Goal: Task Accomplishment & Management: Manage account settings

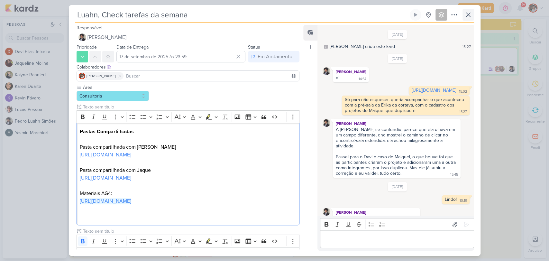
scroll to position [571, 0]
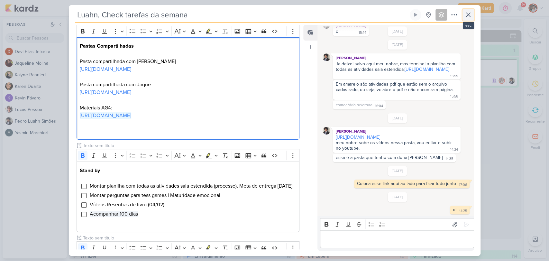
click at [467, 15] on icon at bounding box center [468, 15] width 4 height 4
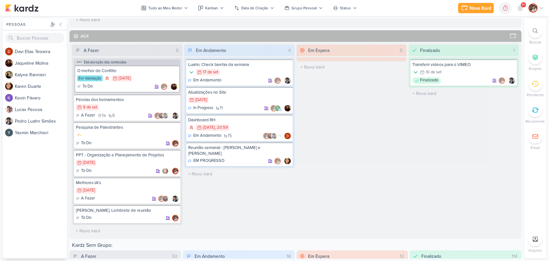
click at [521, 6] on span "9+" at bounding box center [523, 4] width 4 height 5
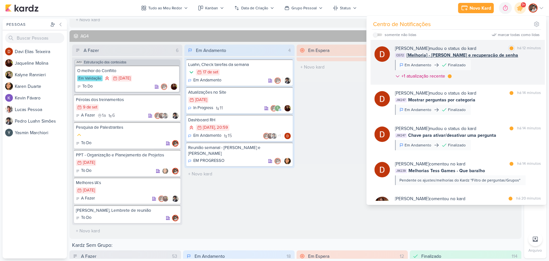
click at [461, 50] on div "[PERSON_NAME] mudou o status do kard" at bounding box center [435, 48] width 81 height 7
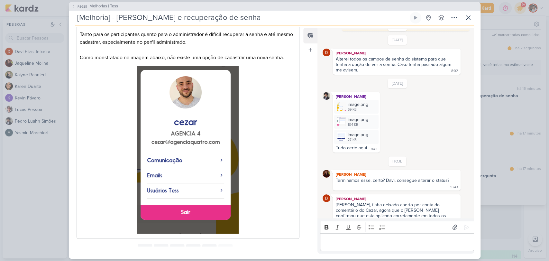
scroll to position [107, 0]
click at [467, 19] on icon at bounding box center [468, 18] width 8 height 8
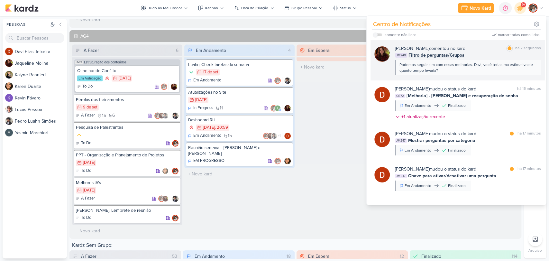
click at [465, 57] on div "JM240 Filtro de perguntas/Grupos" at bounding box center [468, 55] width 146 height 7
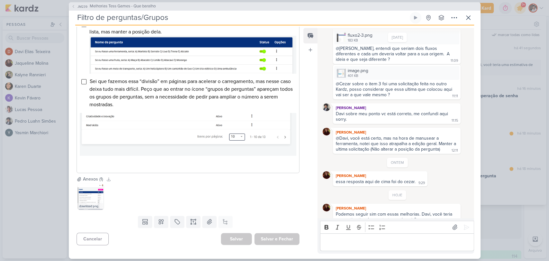
scroll to position [399, 0]
click at [467, 21] on button at bounding box center [468, 18] width 12 height 12
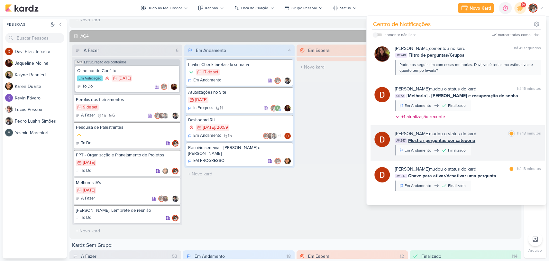
click at [474, 140] on div "JM247 Mostrar perguntas por categoria" at bounding box center [468, 140] width 146 height 7
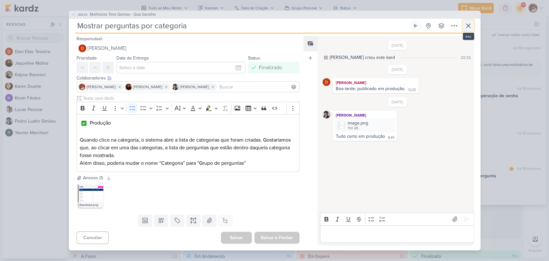
click at [466, 27] on icon at bounding box center [468, 26] width 4 height 4
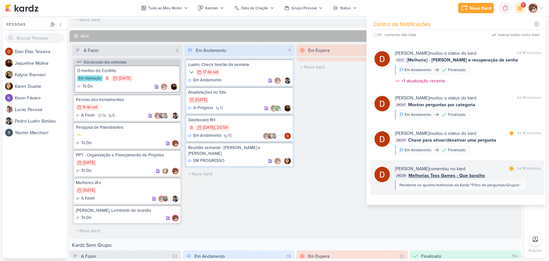
scroll to position [71, 0]
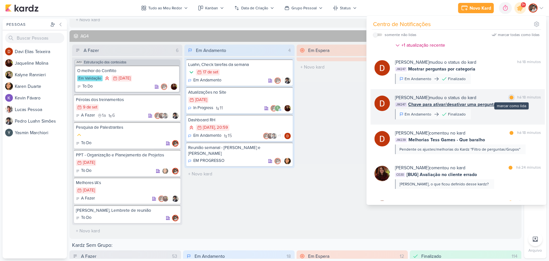
click at [511, 97] on div "marcar como lida" at bounding box center [511, 97] width 6 height 6
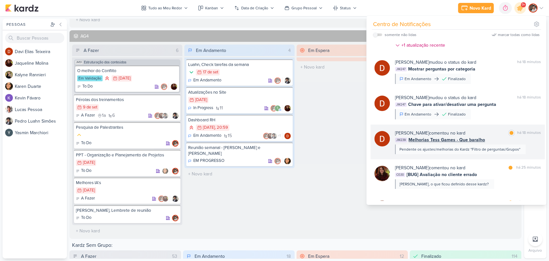
click at [481, 139] on span "Melhorias Tess Games - Que baralho" at bounding box center [446, 139] width 76 height 7
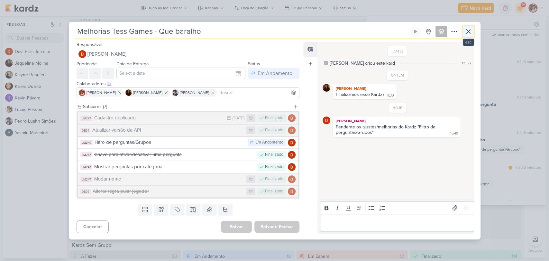
click at [466, 32] on icon at bounding box center [468, 32] width 8 height 8
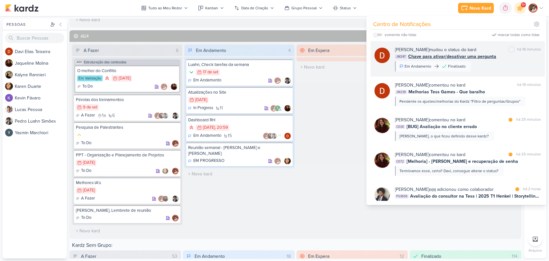
scroll to position [143, 0]
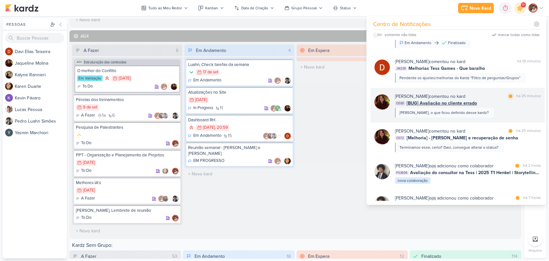
click at [476, 103] on div "CG30 [BUG] Avaliação no cliente errado" at bounding box center [468, 103] width 146 height 7
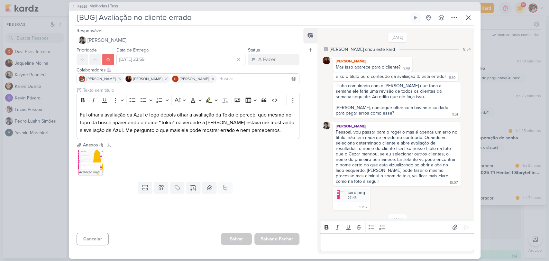
scroll to position [53, 0]
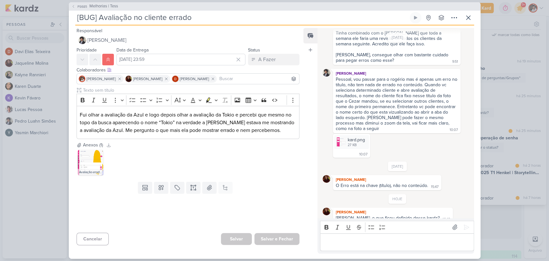
click at [370, 246] on div "Editor editing area: main" at bounding box center [397, 242] width 154 height 18
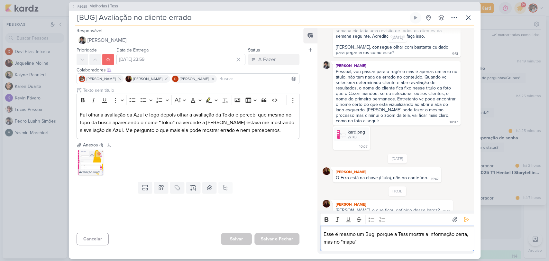
click at [90, 159] on img at bounding box center [91, 162] width 26 height 26
click at [380, 240] on p "Esse é mesmo um Bug, porque a Tess mostra a informação certa, mas no "mapa"" at bounding box center [396, 237] width 147 height 15
click at [338, 242] on p "Esse é mesmo um Bug, porque a Tess mostra a informação certa, mas no "mapa"" at bounding box center [396, 237] width 147 height 15
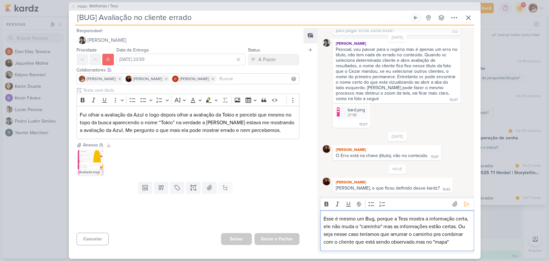
scroll to position [76, 0]
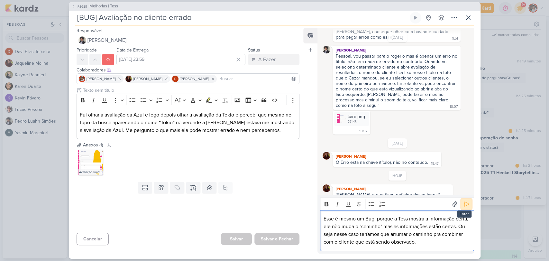
click at [463, 204] on icon at bounding box center [466, 204] width 6 height 6
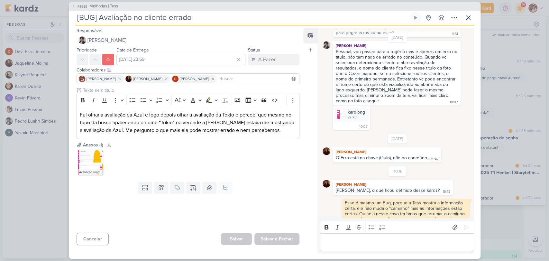
click at [396, 241] on p "Editor editing area: main" at bounding box center [396, 242] width 147 height 8
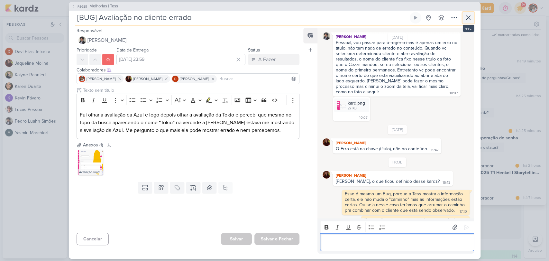
click at [469, 17] on icon at bounding box center [468, 18] width 8 height 8
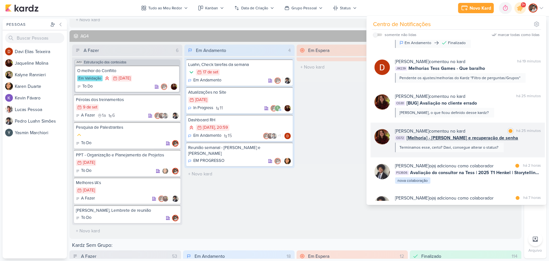
click at [461, 137] on span "[Melhoria] - [PERSON_NAME] e recuperação de senha" at bounding box center [462, 137] width 112 height 7
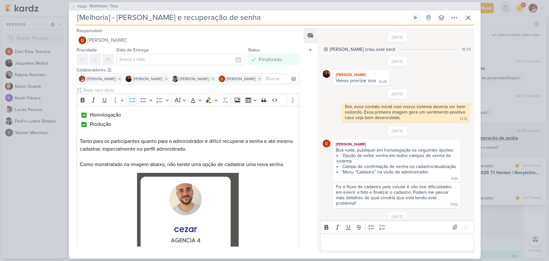
scroll to position [521, 0]
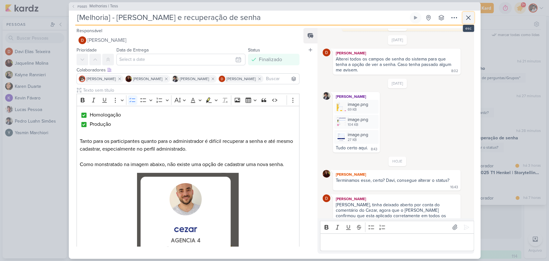
click at [471, 15] on icon at bounding box center [468, 18] width 8 height 8
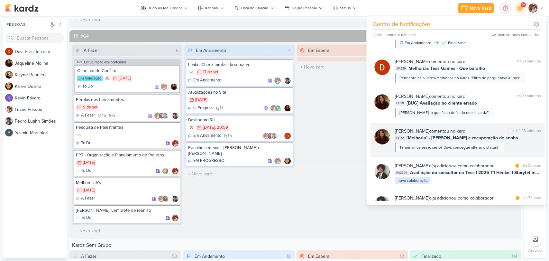
scroll to position [178, 0]
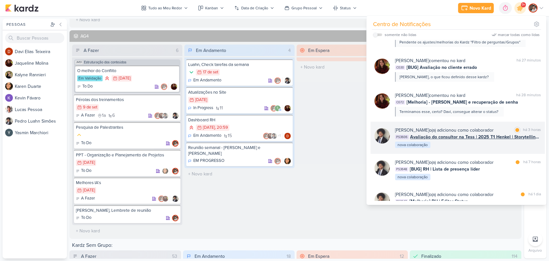
click at [508, 137] on span "Avaliação do consultor na Tess | 2025 T1 Henkel | Storytelling 2" at bounding box center [475, 136] width 131 height 7
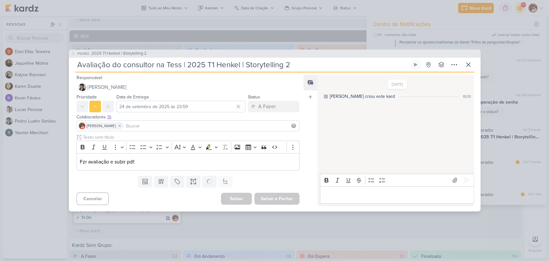
click at [340, 196] on p "Editor editing area: main" at bounding box center [396, 195] width 147 height 8
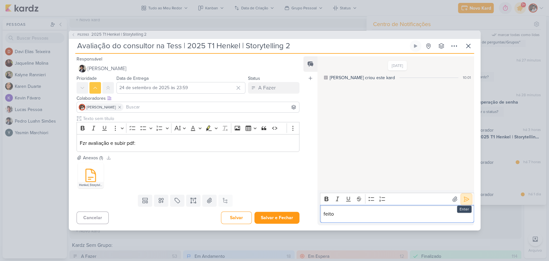
click at [463, 199] on icon at bounding box center [466, 199] width 6 height 6
click at [469, 47] on icon at bounding box center [468, 46] width 4 height 4
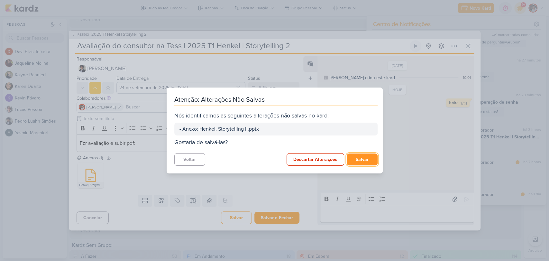
click at [365, 160] on button "Salvar" at bounding box center [361, 159] width 31 height 12
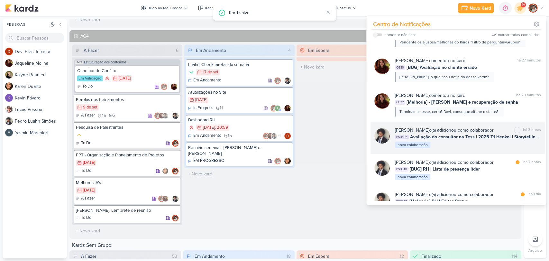
click at [456, 137] on span "Avaliação do consultor na Tess | 2025 T1 Henkel | Storytelling 2" at bounding box center [475, 136] width 131 height 7
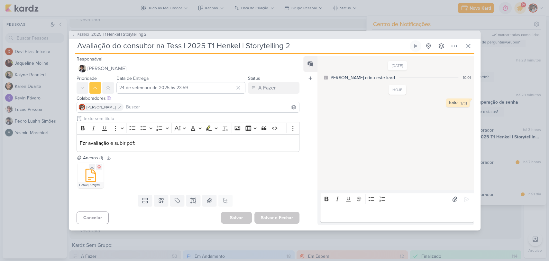
click at [92, 175] on icon at bounding box center [90, 174] width 15 height 15
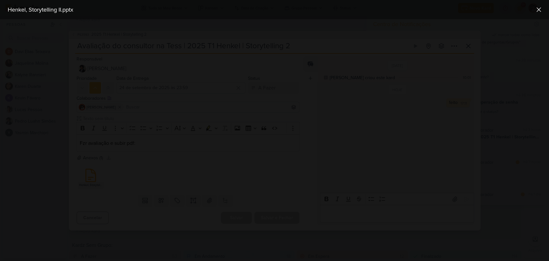
click at [544, 256] on div at bounding box center [544, 256] width 0 height 0
click at [537, 9] on icon at bounding box center [538, 10] width 8 height 8
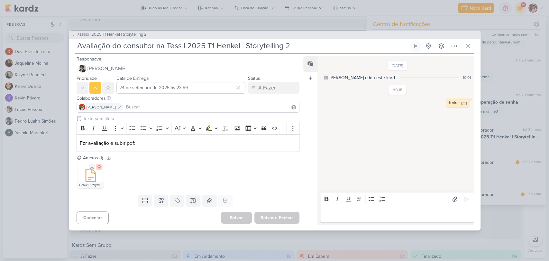
click at [98, 165] on icon at bounding box center [99, 167] width 4 height 4
click at [88, 180] on icon at bounding box center [90, 174] width 15 height 15
click at [83, 172] on icon at bounding box center [90, 174] width 15 height 15
click at [93, 175] on icon at bounding box center [90, 174] width 15 height 15
click at [276, 219] on button "Salvar e Fechar" at bounding box center [276, 217] width 45 height 12
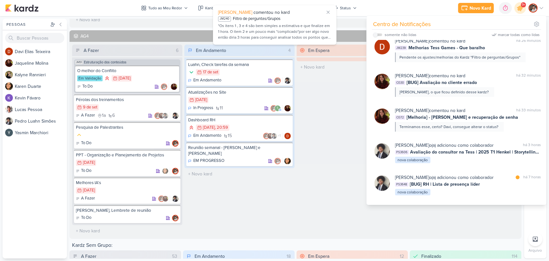
click at [379, 35] on label at bounding box center [377, 34] width 9 height 3
click at [377, 35] on input "checkbox" at bounding box center [375, 34] width 4 height 4
checkbox input "true"
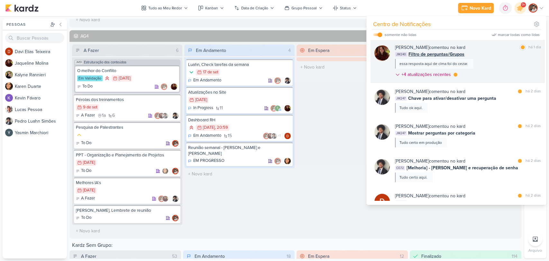
click at [450, 52] on span "Filtro de perguntas/Grupos" at bounding box center [436, 54] width 56 height 7
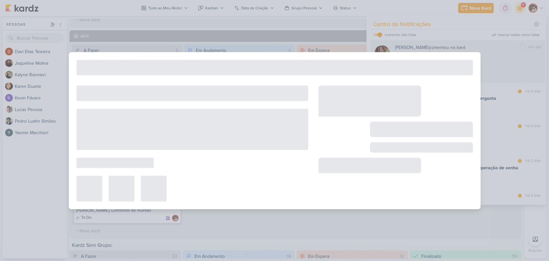
type input "Filtro de perguntas/Grupos"
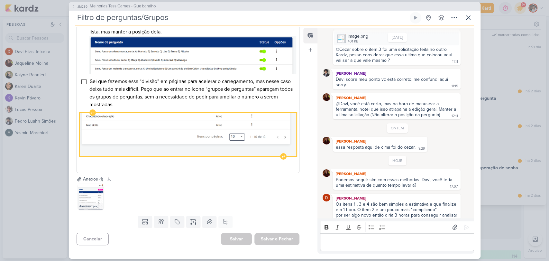
scroll to position [399, 0]
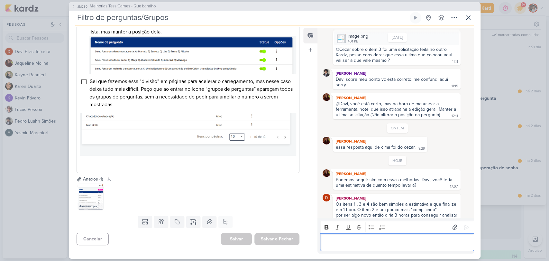
click at [338, 243] on p "Editor editing area: main" at bounding box center [396, 242] width 147 height 8
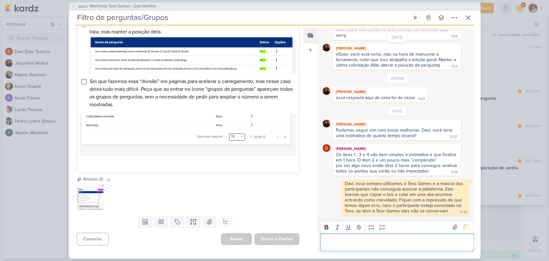
scroll to position [362, 0]
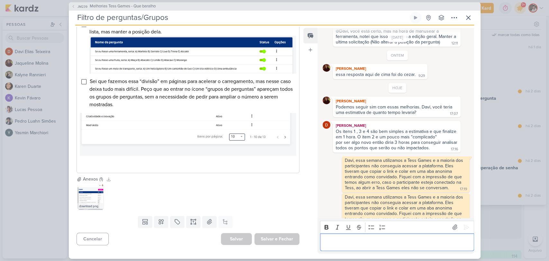
click at [430, 242] on p "Editor editing area: main" at bounding box center [396, 242] width 147 height 8
click at [431, 206] on div "Davi, essa semana utilizamos a Tess Games e a maioria dos participantes não con…" at bounding box center [405, 210] width 120 height 33
click at [432, 206] on div "Davi, essa semana utilizamos a Tess Games e a maioria dos participantes não con…" at bounding box center [405, 210] width 120 height 33
click at [336, 194] on icon at bounding box center [336, 196] width 5 height 5
click at [356, 205] on div "Deletar" at bounding box center [353, 208] width 14 height 7
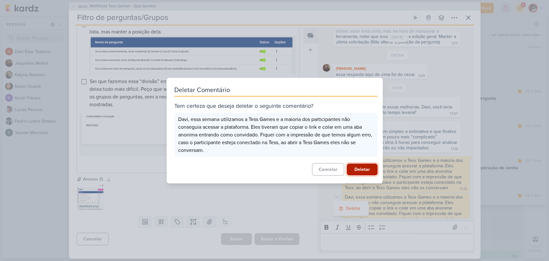
click at [360, 170] on button "Deletar" at bounding box center [361, 169] width 31 height 12
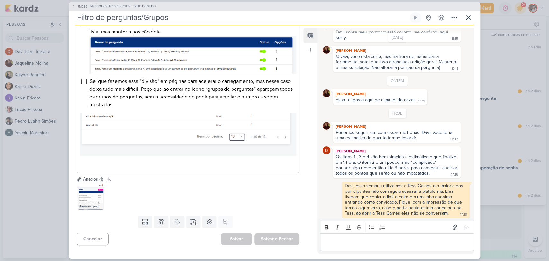
click at [407, 242] on p "Editor editing area: main" at bounding box center [396, 242] width 147 height 8
drag, startPoint x: 368, startPoint y: 241, endPoint x: 458, endPoint y: 238, distance: 89.4
click at [455, 240] on p "[PERSON_NAME], você podeia fazer os testes e abrir" at bounding box center [396, 242] width 147 height 8
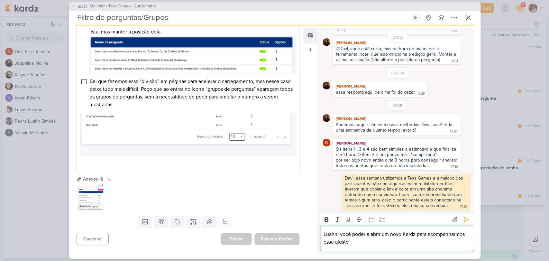
drag, startPoint x: 417, startPoint y: 234, endPoint x: 435, endPoint y: 234, distance: 17.4
click at [418, 234] on p "Luahn, você poderia abrir um novo Kardz para acompanharmos esse ajuste" at bounding box center [396, 237] width 147 height 15
click at [423, 241] on p "[PERSON_NAME], você poderia abrir um novo Kardz descrevendo melhor o ocorrido p…" at bounding box center [396, 237] width 147 height 15
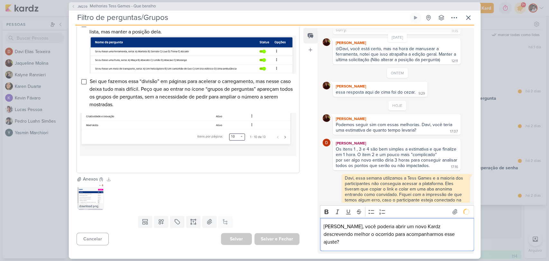
scroll to position [351, 0]
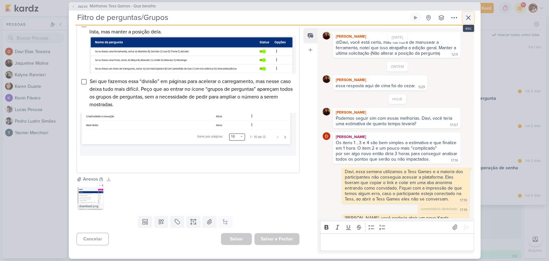
click at [465, 19] on icon at bounding box center [468, 18] width 8 height 8
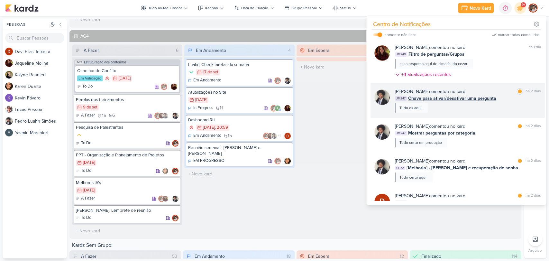
click at [484, 100] on span "Chave para ativar/desativar uma pergunta" at bounding box center [452, 98] width 88 height 7
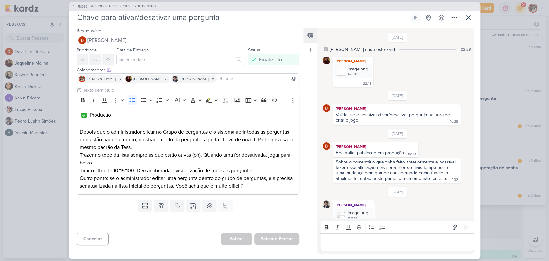
scroll to position [17, 0]
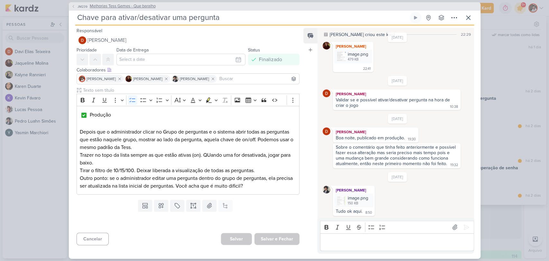
click at [113, 5] on span "Melhorias Tess Games - Que baralho" at bounding box center [123, 6] width 66 height 6
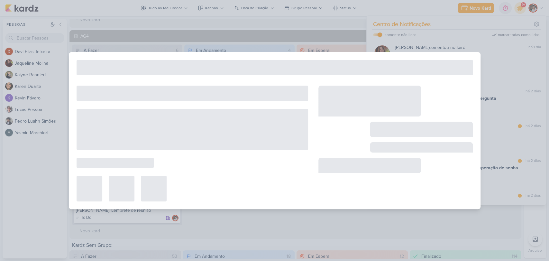
type input "Melhorias Tess Games - Que baralho"
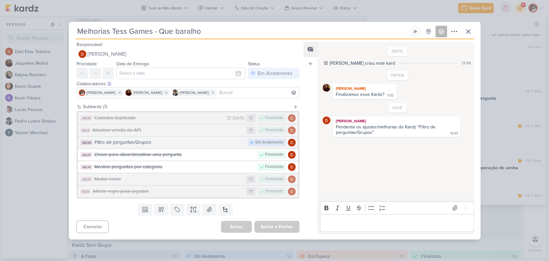
click at [204, 145] on div "Filtro de perguntas/Grupos" at bounding box center [169, 142] width 150 height 7
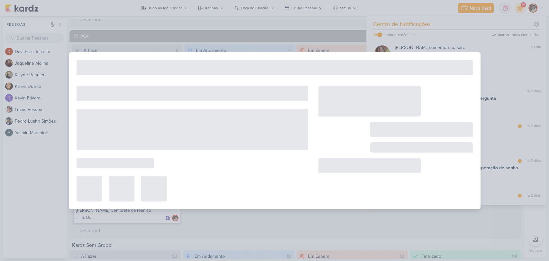
type input "Filtro de perguntas/Grupos"
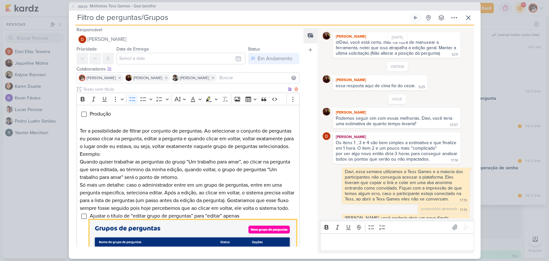
scroll to position [0, 0]
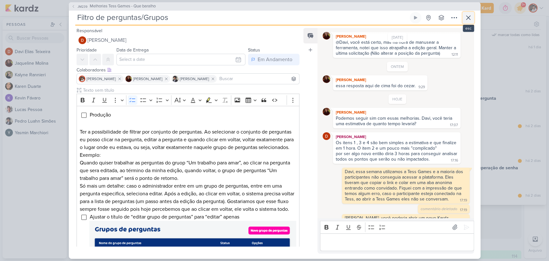
click at [467, 21] on button at bounding box center [468, 18] width 12 height 12
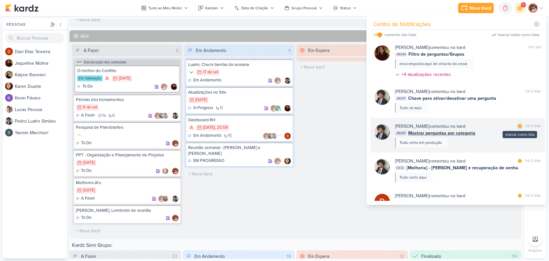
click at [517, 127] on div at bounding box center [519, 126] width 4 height 4
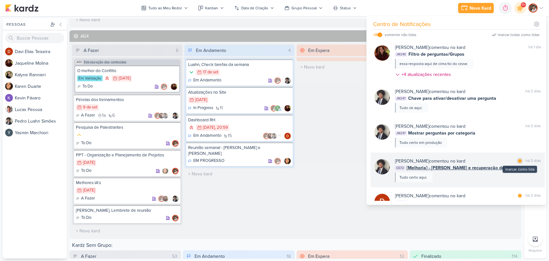
click at [516, 163] on div "marcar como lida" at bounding box center [519, 160] width 6 height 6
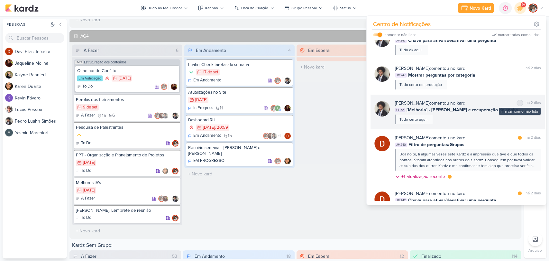
scroll to position [250, 0]
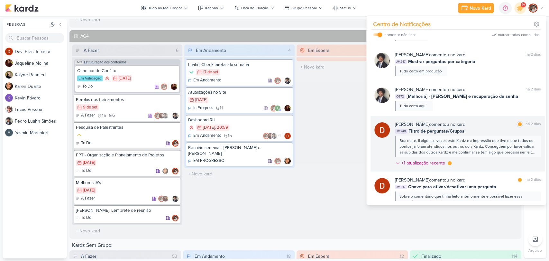
click at [453, 161] on div "[PERSON_NAME] comentou no kard marcar como lida há 2 dias JM240 Filtro de pergu…" at bounding box center [468, 145] width 146 height 48
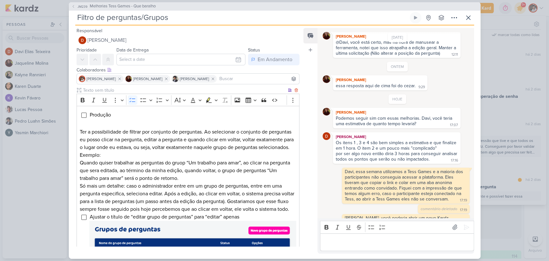
scroll to position [36, 0]
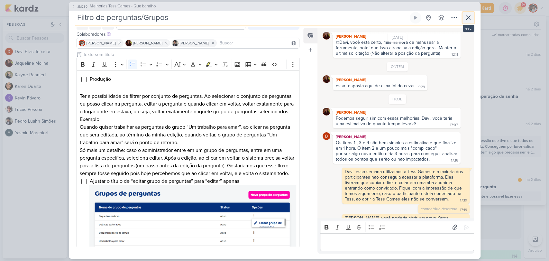
click at [469, 17] on icon at bounding box center [468, 18] width 8 height 8
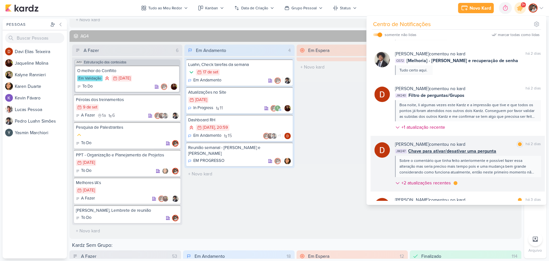
scroll to position [321, 0]
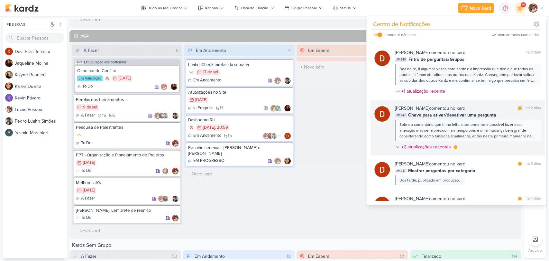
click at [398, 147] on icon at bounding box center [397, 147] width 3 height 2
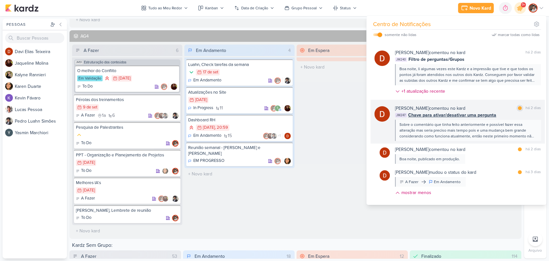
click at [518, 110] on div "marcar como lida" at bounding box center [519, 108] width 6 height 6
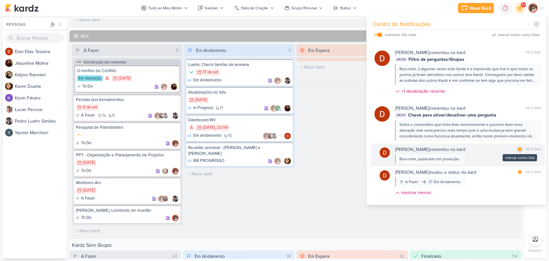
click at [517, 149] on div at bounding box center [519, 149] width 4 height 4
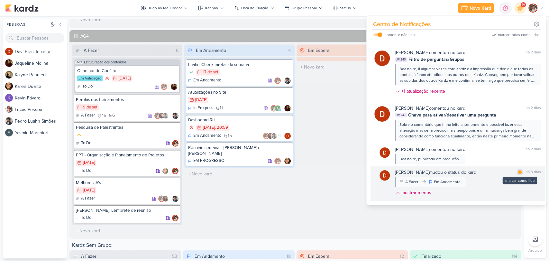
click at [517, 172] on div at bounding box center [519, 172] width 4 height 4
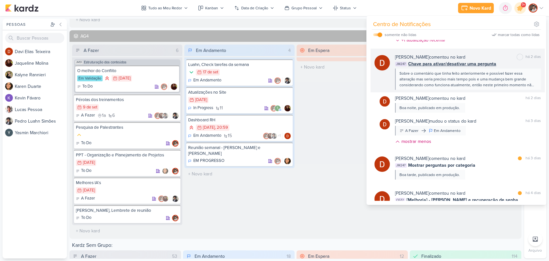
scroll to position [393, 0]
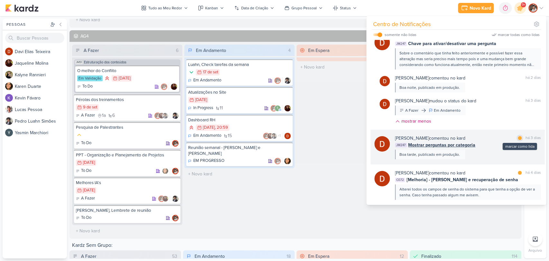
click at [518, 139] on div "marcar como lida" at bounding box center [519, 138] width 6 height 6
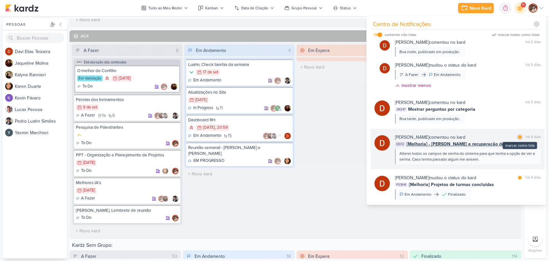
click at [518, 137] on div at bounding box center [519, 137] width 4 height 4
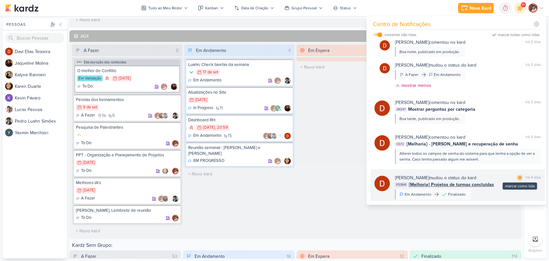
click at [519, 177] on div at bounding box center [519, 177] width 4 height 4
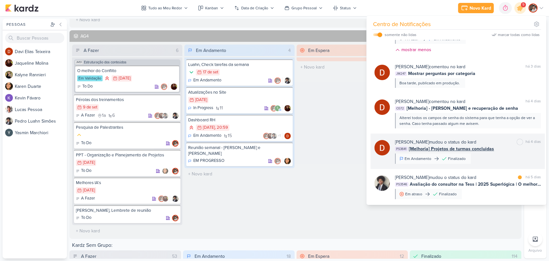
scroll to position [500, 0]
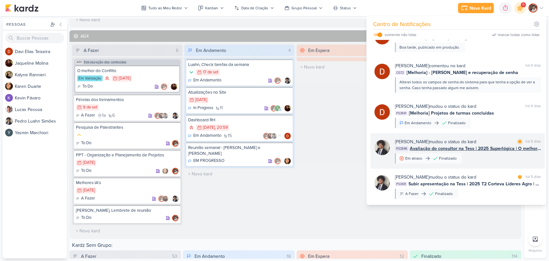
click at [474, 148] on span "Avaliação do consultor na Tess | 2025 Superlógica | O melhor do Conflito" at bounding box center [474, 148] width 131 height 7
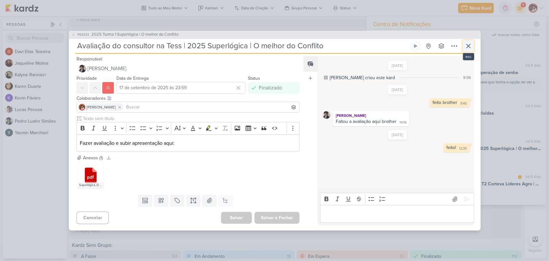
click at [469, 51] on button at bounding box center [468, 46] width 12 height 12
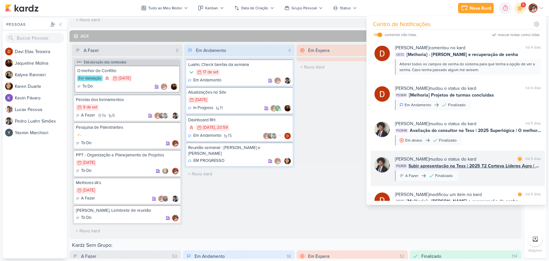
scroll to position [535, 0]
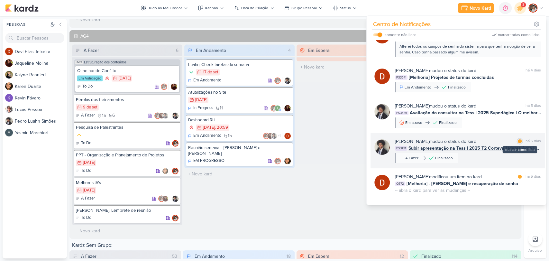
click at [517, 139] on div at bounding box center [519, 141] width 4 height 4
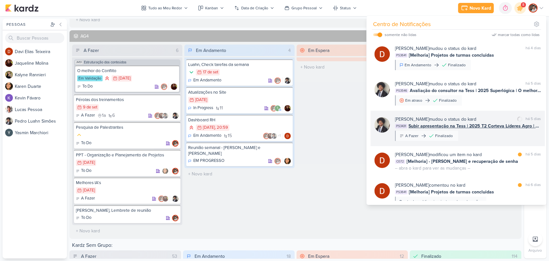
scroll to position [571, 0]
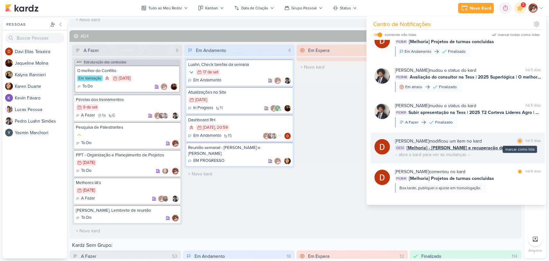
click at [517, 141] on div at bounding box center [519, 141] width 4 height 4
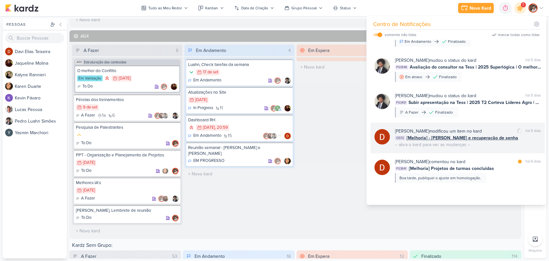
scroll to position [607, 0]
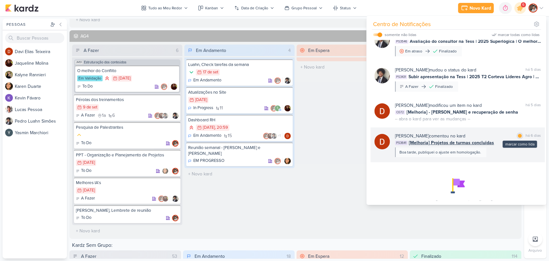
click at [519, 136] on div "marcar como lida" at bounding box center [519, 135] width 6 height 6
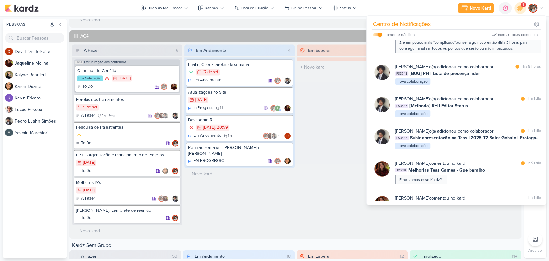
scroll to position [0, 0]
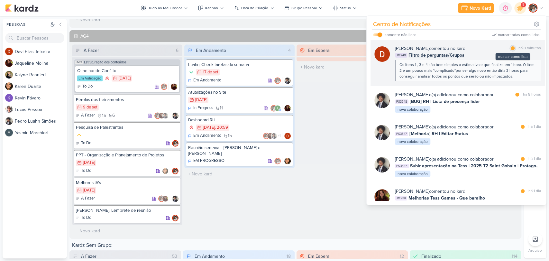
click at [512, 49] on div "marcar como lida" at bounding box center [512, 48] width 6 height 6
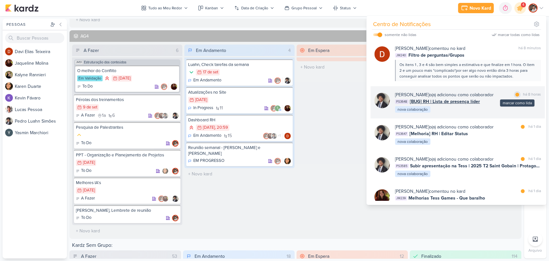
click at [514, 97] on div "marcar como lida" at bounding box center [517, 94] width 6 height 6
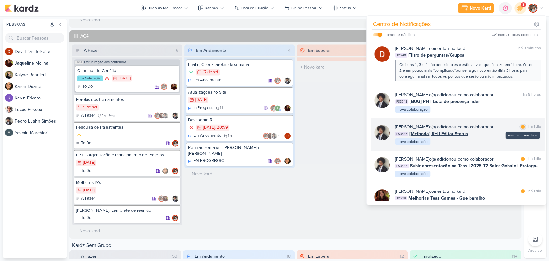
click at [520, 127] on div at bounding box center [522, 127] width 4 height 4
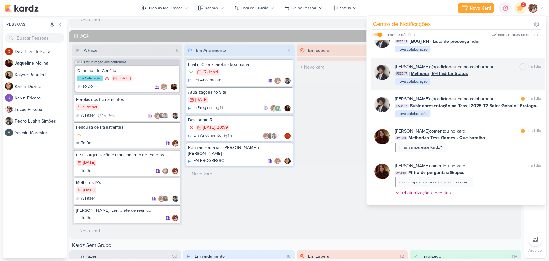
scroll to position [71, 0]
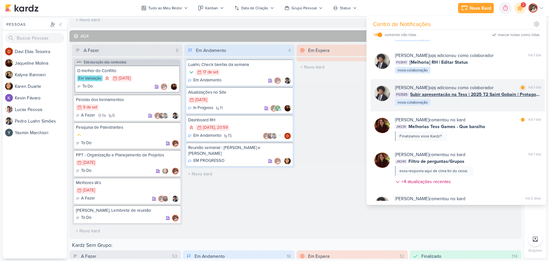
click at [493, 94] on span "Subir apresentação na Tess | 2025 T2 Saint Gobain | Protagonismo e alta perform…" at bounding box center [475, 94] width 131 height 7
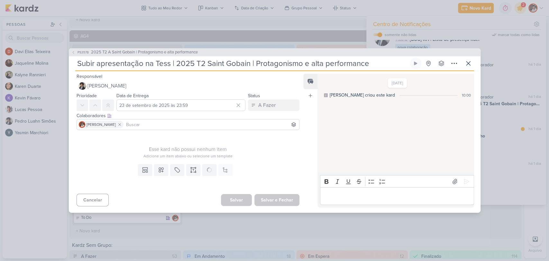
click at [356, 194] on p "Editor editing area: main" at bounding box center [396, 196] width 147 height 8
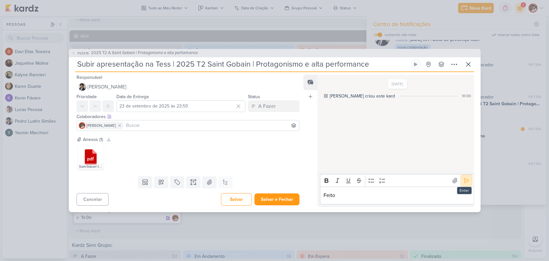
click at [463, 180] on icon at bounding box center [466, 180] width 6 height 6
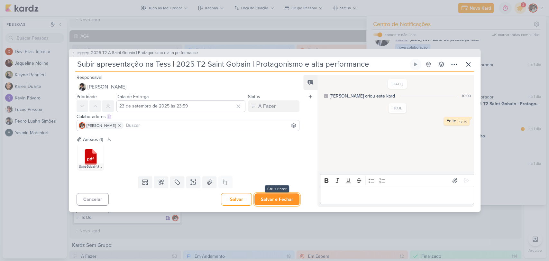
click at [280, 201] on button "Salvar e Fechar" at bounding box center [276, 199] width 45 height 12
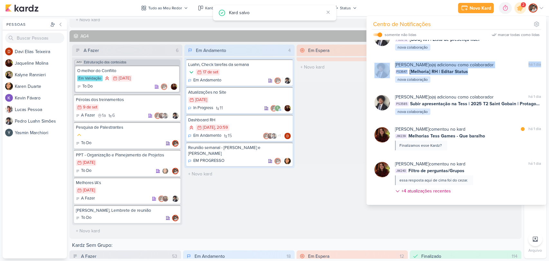
drag, startPoint x: 544, startPoint y: 71, endPoint x: 544, endPoint y: 56, distance: 15.1
click at [544, 56] on div "Centro de Notificações somente não lidas marcar todas como lidas" at bounding box center [455, 110] width 179 height 189
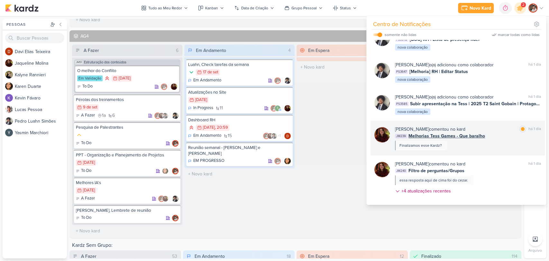
click at [463, 135] on span "Melhorias Tess Games - Que baralho" at bounding box center [446, 135] width 76 height 7
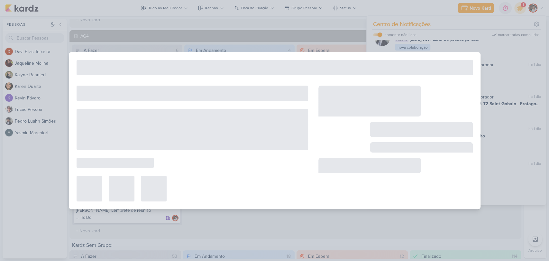
type input "Melhorias Tess Games - Que baralho"
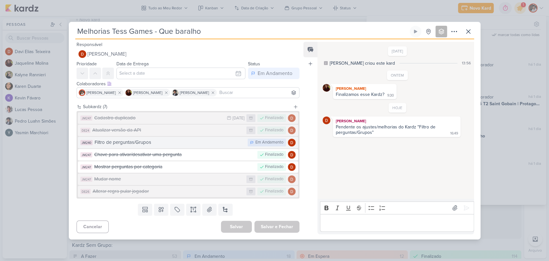
click at [243, 142] on button "JM240 Filtro de perguntas/Grupos Em Andamento" at bounding box center [188, 143] width 220 height 12
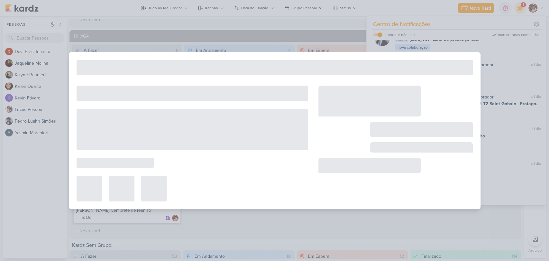
type input "Filtro de perguntas/Grupos"
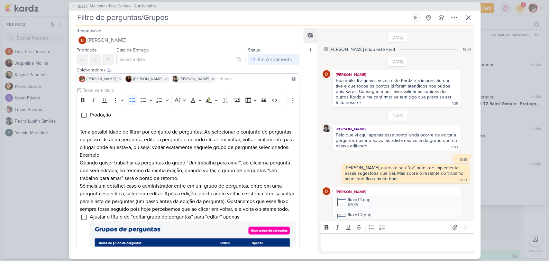
scroll to position [390, 0]
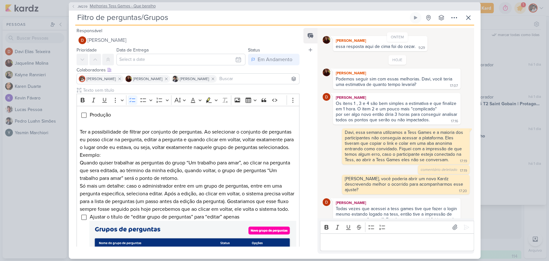
click at [74, 6] on icon at bounding box center [73, 6] width 4 height 4
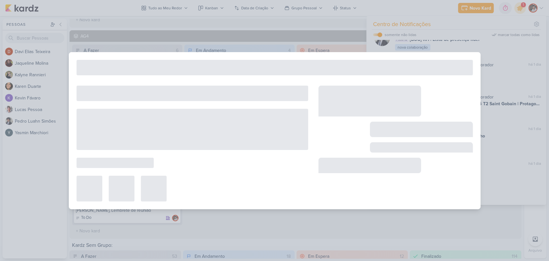
type input "Melhorias Tess Games - Que baralho"
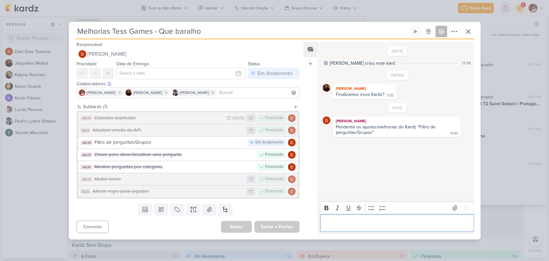
click at [358, 222] on p "Editor editing area: main" at bounding box center [396, 223] width 147 height 8
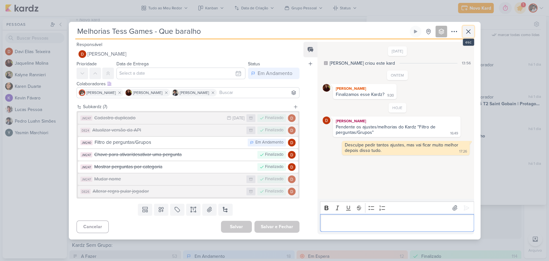
click at [470, 30] on icon at bounding box center [468, 32] width 8 height 8
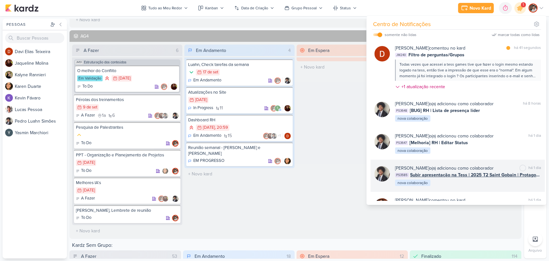
scroll to position [0, 0]
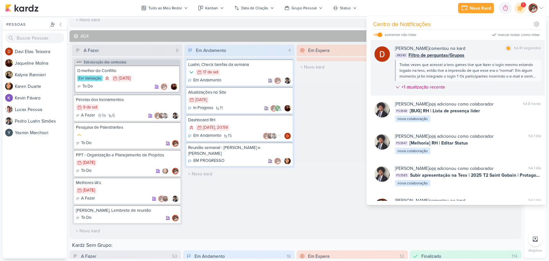
click at [458, 57] on span "Filtro de perguntas/Grupos" at bounding box center [436, 55] width 56 height 7
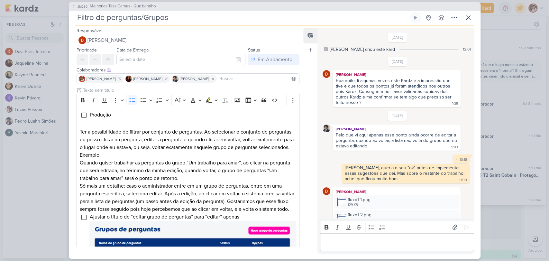
scroll to position [390, 0]
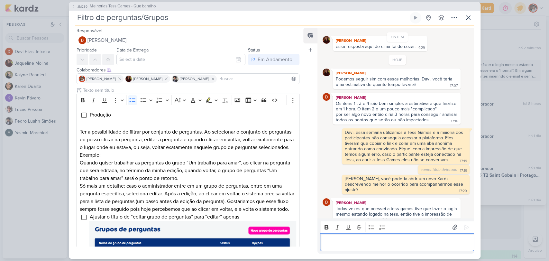
click at [349, 240] on p "Editor editing area: main" at bounding box center [396, 242] width 147 height 8
click at [466, 14] on icon at bounding box center [468, 18] width 8 height 8
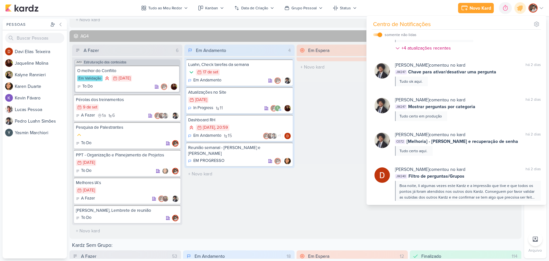
scroll to position [0, 0]
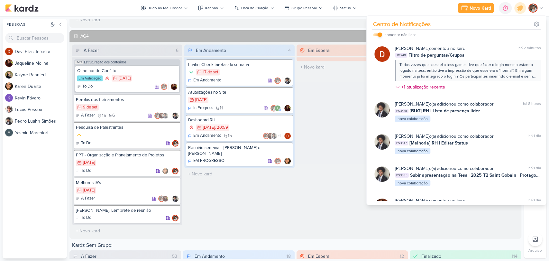
click at [378, 34] on input "checkbox" at bounding box center [379, 34] width 4 height 4
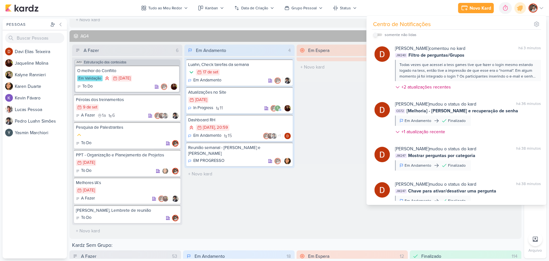
click at [378, 34] on label at bounding box center [377, 34] width 9 height 3
click at [377, 34] on input "checkbox" at bounding box center [375, 34] width 4 height 4
checkbox input "true"
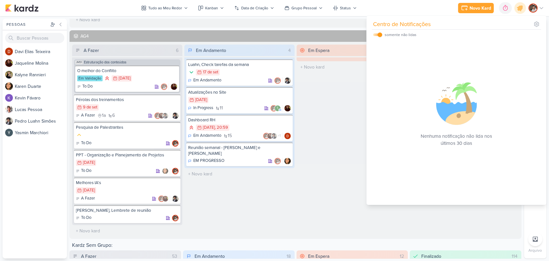
click at [325, 110] on div "Em Espera 0 O título do kard deve ter menos que 100 caracteres" at bounding box center [351, 140] width 110 height 192
